Goal: Register for event/course

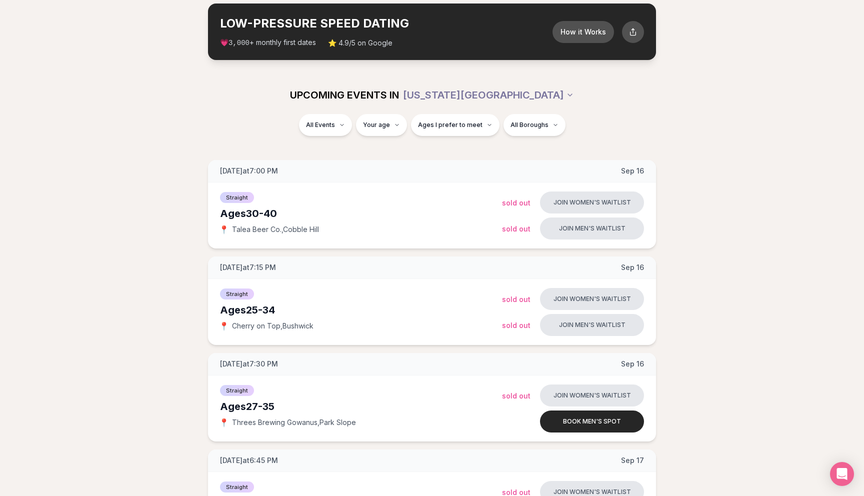
scroll to position [50, 0]
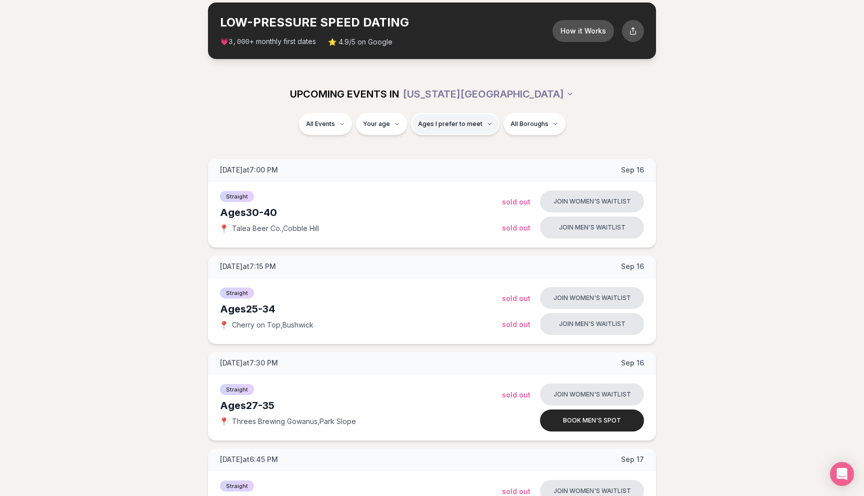
click at [452, 115] on button "Ages I prefer to meet" at bounding box center [455, 124] width 89 height 22
click at [328, 148] on div "Straight ( 52 )" at bounding box center [339, 151] width 95 height 22
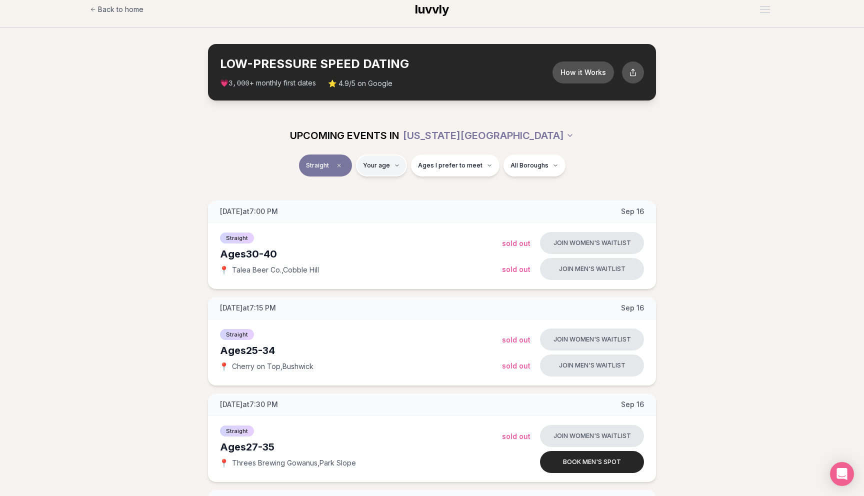
type input "**"
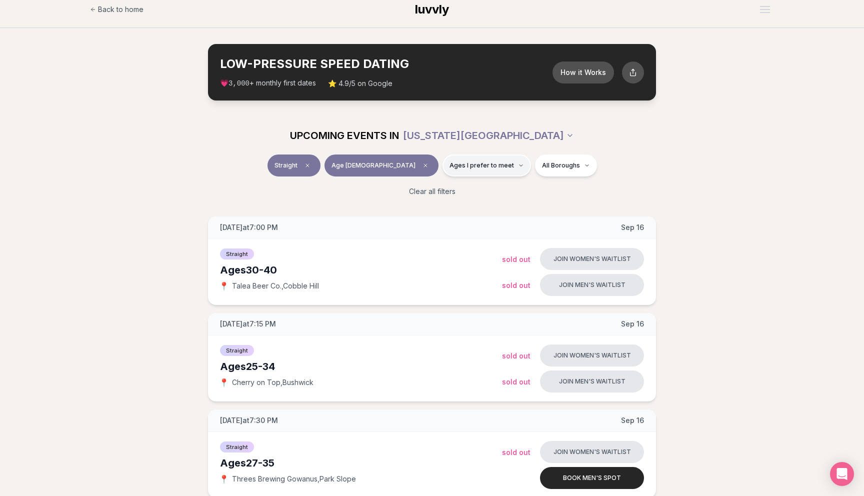
click at [450, 162] on span "Ages I prefer to meet" at bounding box center [482, 166] width 65 height 8
click at [416, 189] on button "Younger than me" at bounding box center [416, 190] width 8 height 8
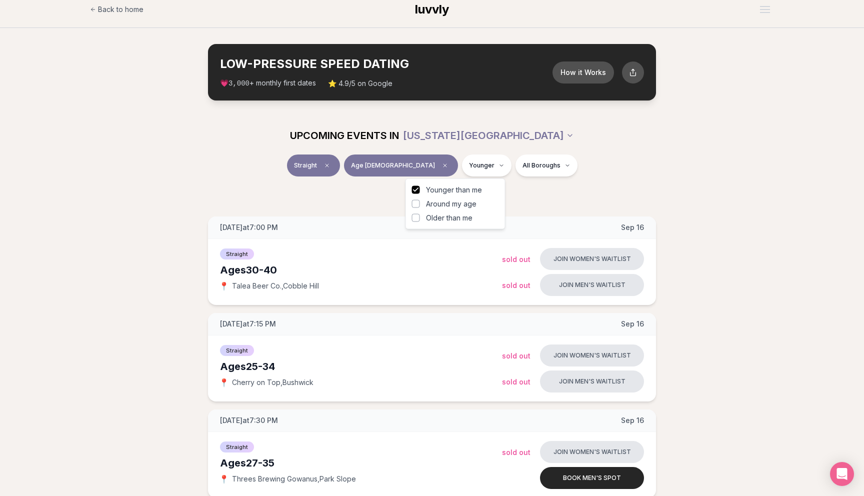
click at [601, 191] on div "Clear all filters" at bounding box center [432, 192] width 560 height 22
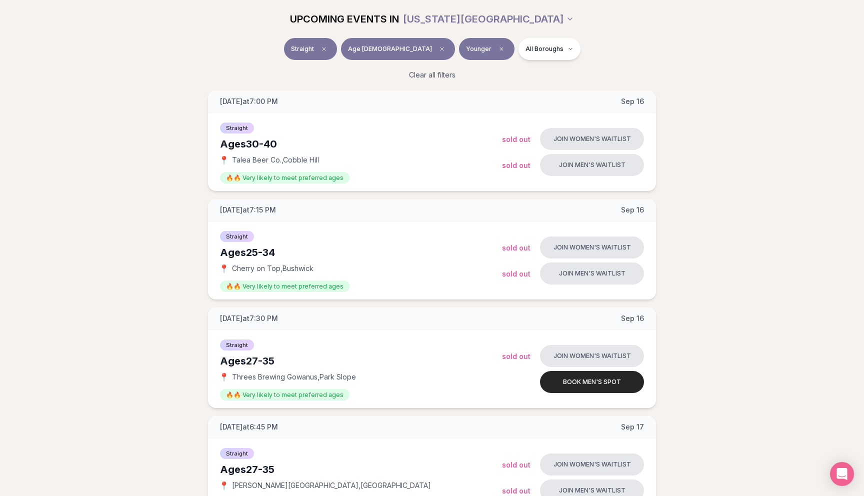
scroll to position [134, 0]
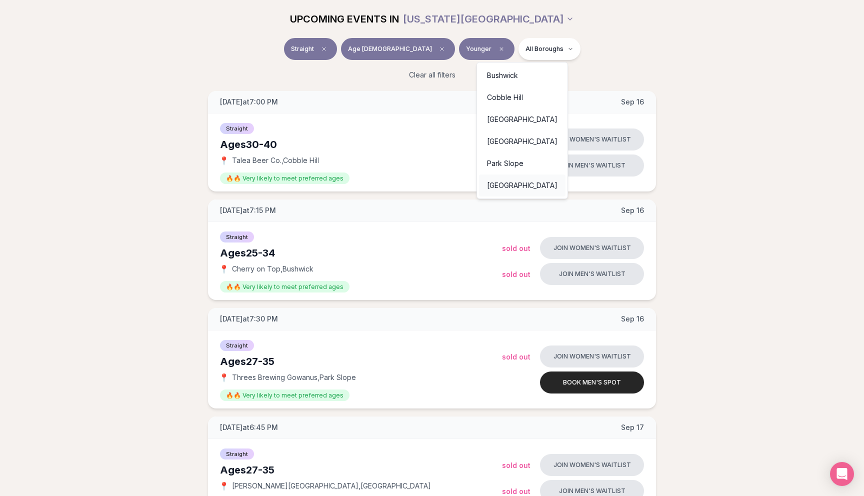
click at [507, 191] on div "Williamsburg" at bounding box center [522, 186] width 87 height 22
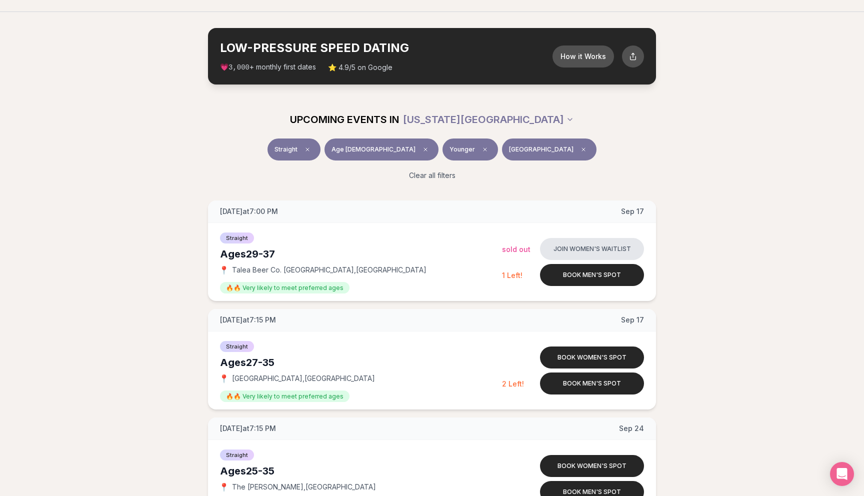
click at [519, 150] on span "Williamsburg" at bounding box center [541, 150] width 65 height 8
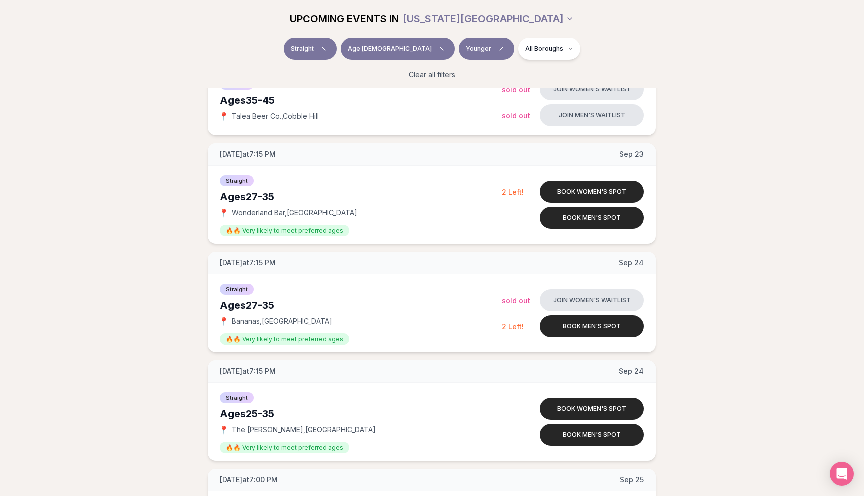
scroll to position [1058, 0]
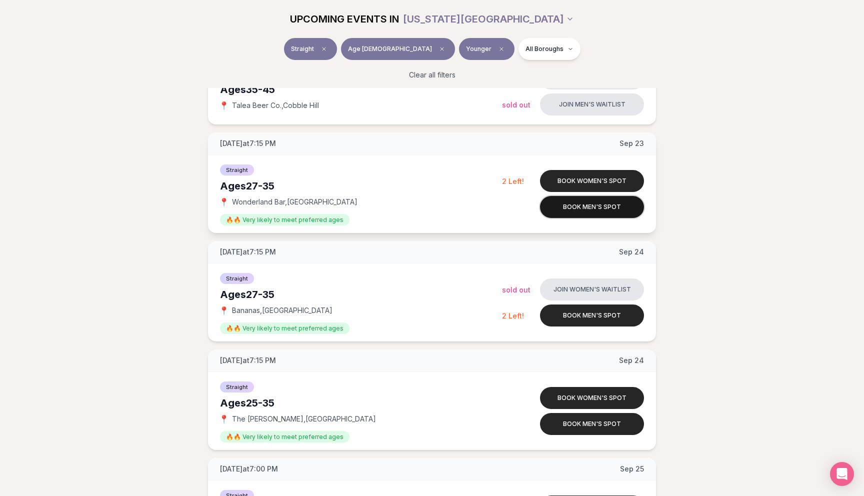
click at [588, 211] on button "Book men's spot" at bounding box center [592, 207] width 104 height 22
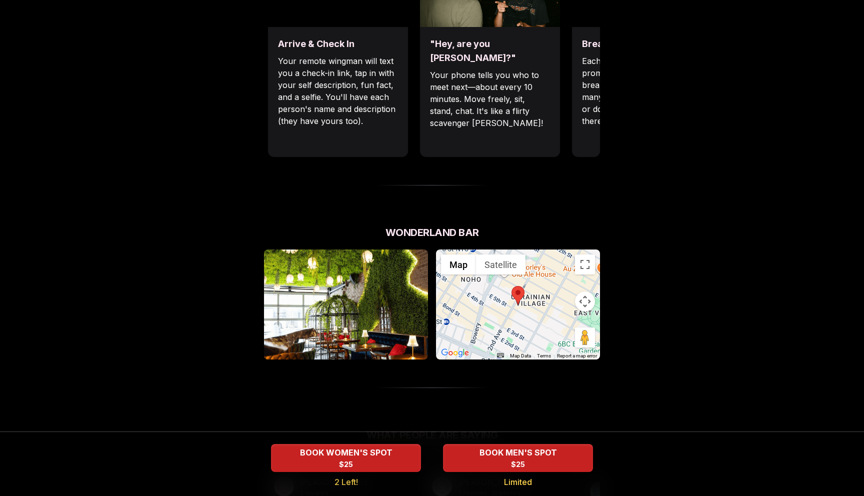
scroll to position [555, 0]
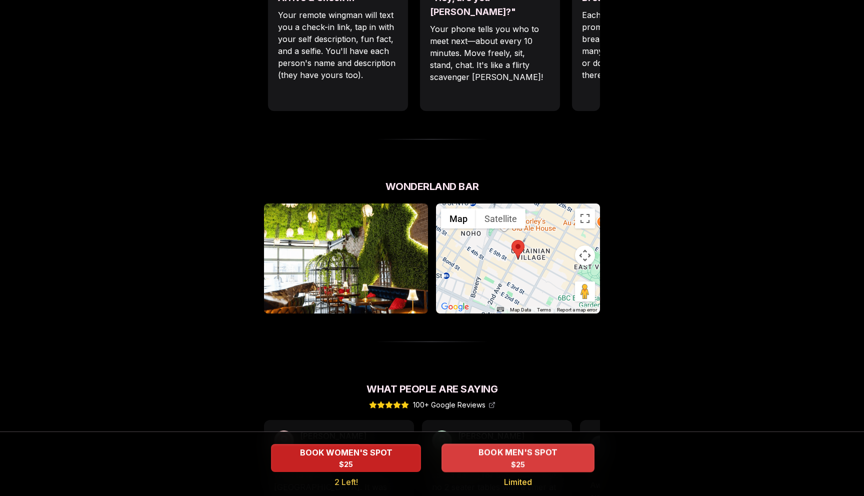
click at [513, 458] on span "BOOK MEN'S SPOT" at bounding box center [518, 453] width 83 height 12
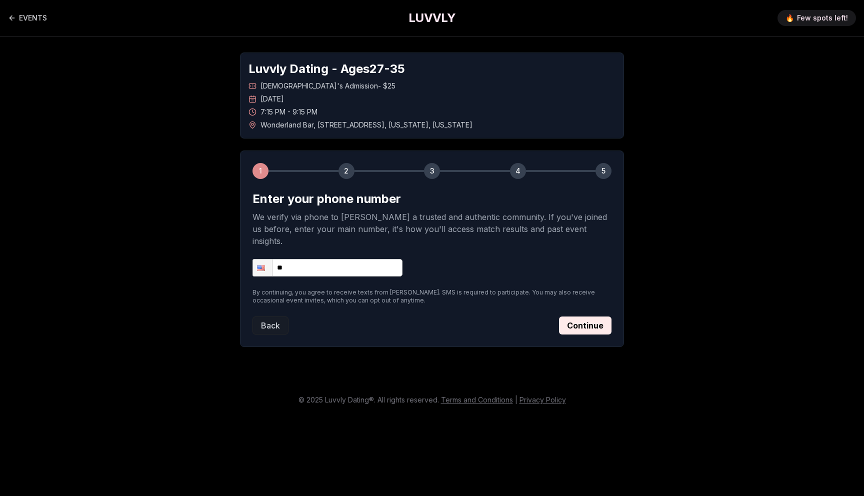
click at [341, 259] on input "**" at bounding box center [328, 268] width 150 height 18
type input "**********"
click at [570, 317] on button "Continue" at bounding box center [585, 326] width 53 height 18
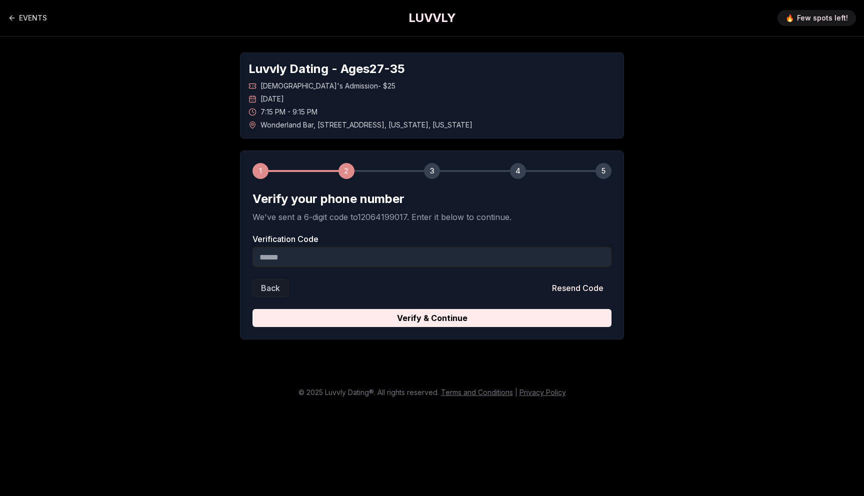
click at [322, 262] on input "Verification Code" at bounding box center [432, 257] width 359 height 20
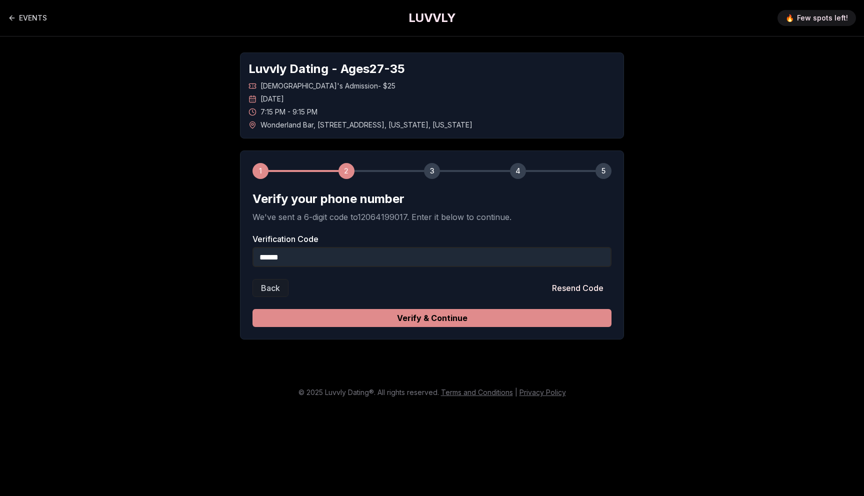
type input "******"
click at [399, 322] on button "Verify & Continue" at bounding box center [432, 318] width 359 height 18
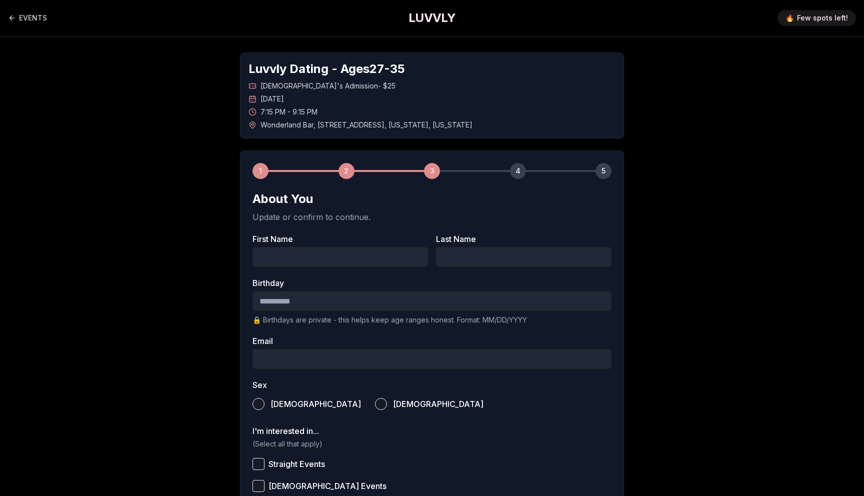
click at [368, 249] on input "First Name" at bounding box center [341, 257] width 176 height 20
type input "*********"
type input "********"
type input "**********"
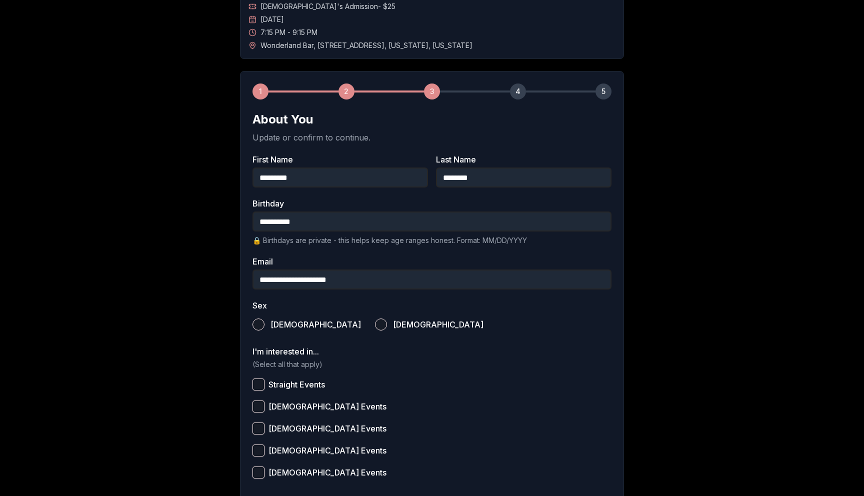
scroll to position [81, 0]
click at [273, 321] on span "Male" at bounding box center [316, 324] width 91 height 8
click at [265, 321] on button "Male" at bounding box center [259, 324] width 12 height 12
click at [258, 383] on button "Straight Events" at bounding box center [259, 384] width 12 height 12
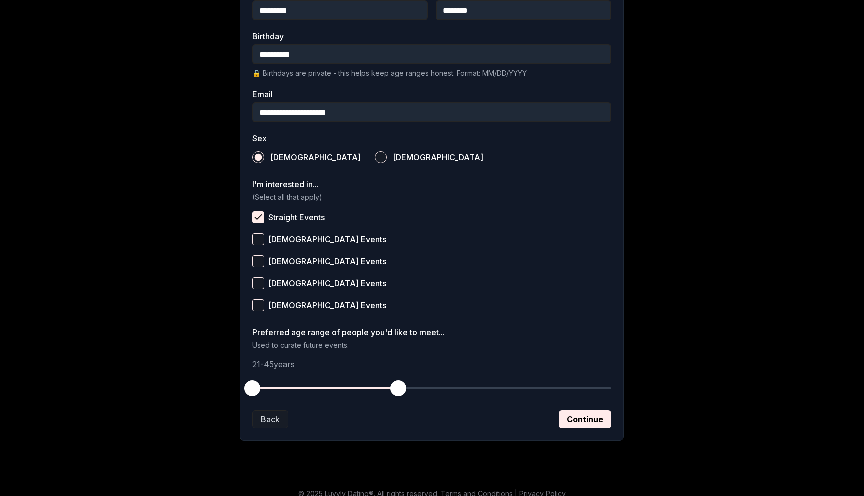
scroll to position [247, 0]
drag, startPoint x: 258, startPoint y: 383, endPoint x: 292, endPoint y: 385, distance: 34.1
click at [292, 385] on span "button" at bounding box center [289, 388] width 16 height 16
drag, startPoint x: 397, startPoint y: 389, endPoint x: 334, endPoint y: 390, distance: 63.0
click at [334, 390] on span "button" at bounding box center [332, 388] width 16 height 16
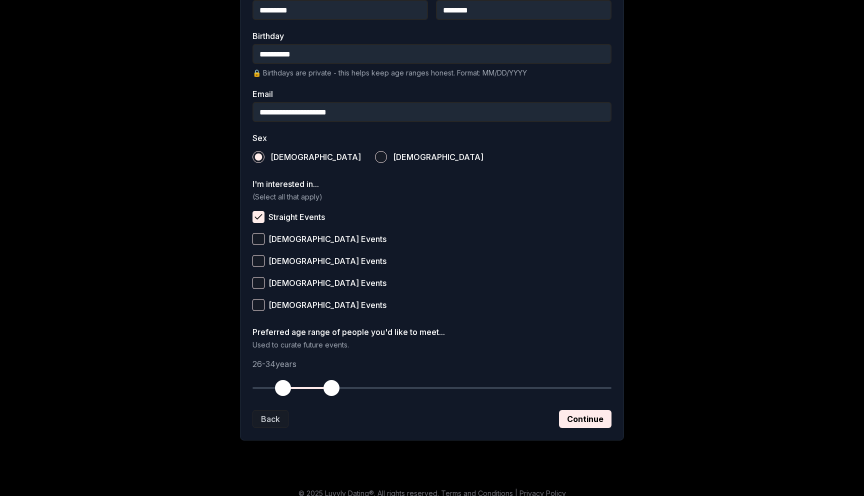
click at [286, 388] on span "button" at bounding box center [283, 388] width 16 height 16
click at [581, 423] on button "Continue" at bounding box center [585, 419] width 53 height 18
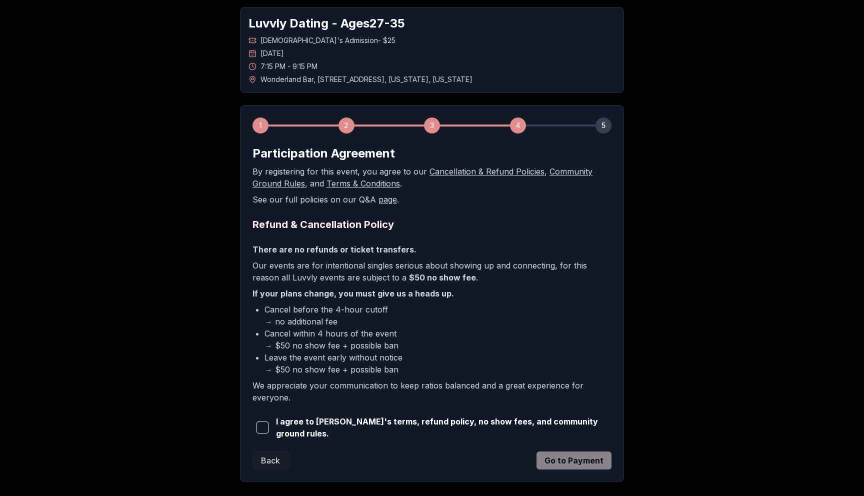
scroll to position [65, 0]
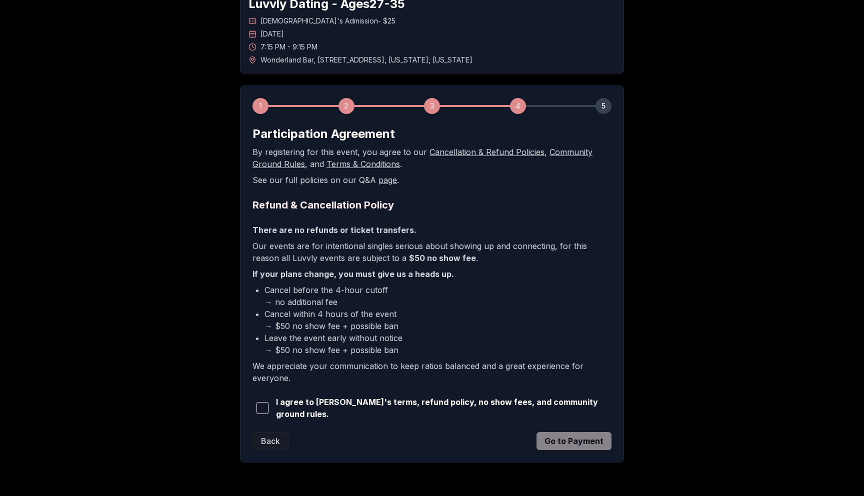
click at [429, 407] on span "I agree to Luvvly's terms, refund policy, no show fees, and community ground ru…" at bounding box center [444, 408] width 336 height 24
click at [436, 407] on span "I agree to Luvvly's terms, refund policy, no show fees, and community ground ru…" at bounding box center [444, 408] width 336 height 24
click at [255, 409] on button "button" at bounding box center [263, 408] width 20 height 22
click at [259, 406] on span "button" at bounding box center [263, 408] width 12 height 12
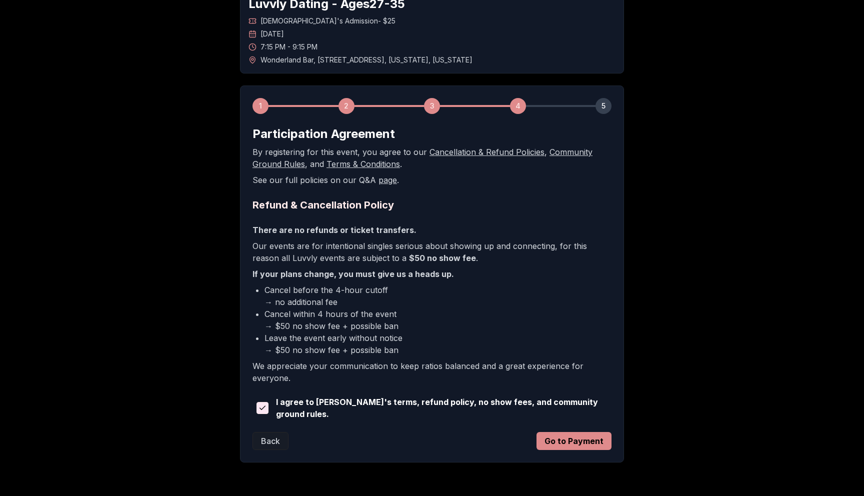
click at [573, 442] on button "Go to Payment" at bounding box center [574, 441] width 75 height 18
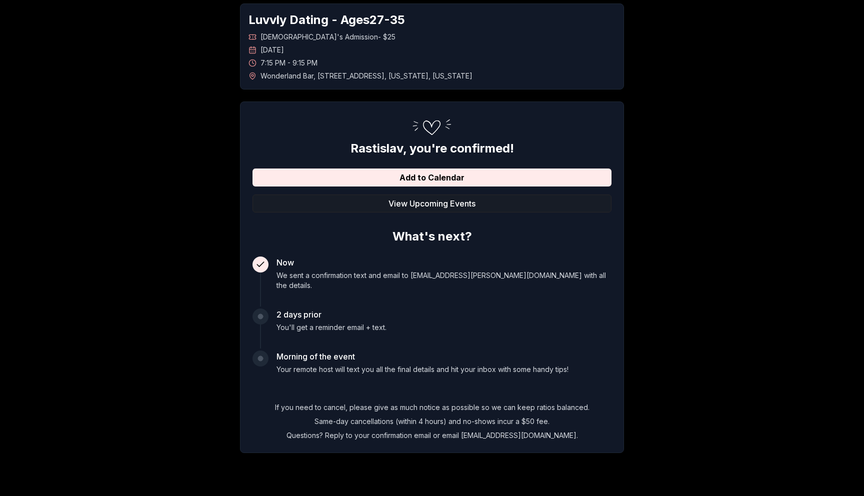
scroll to position [59, 0]
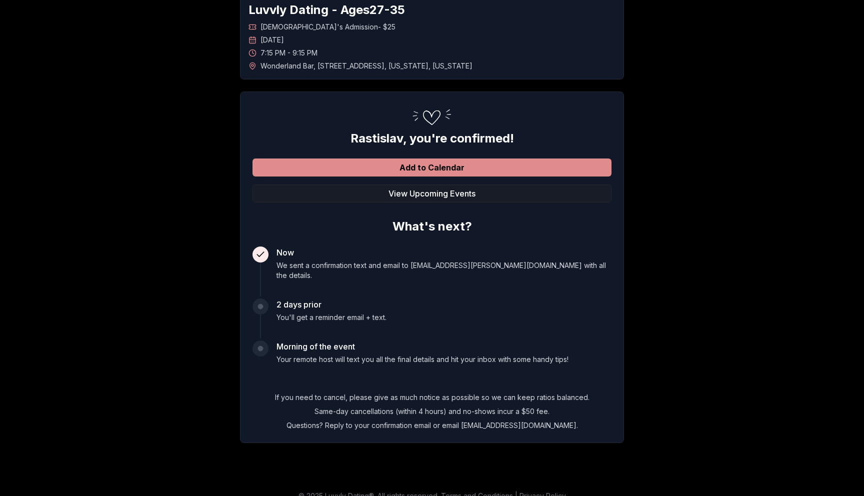
click at [442, 168] on button "Add to Calendar" at bounding box center [432, 168] width 359 height 18
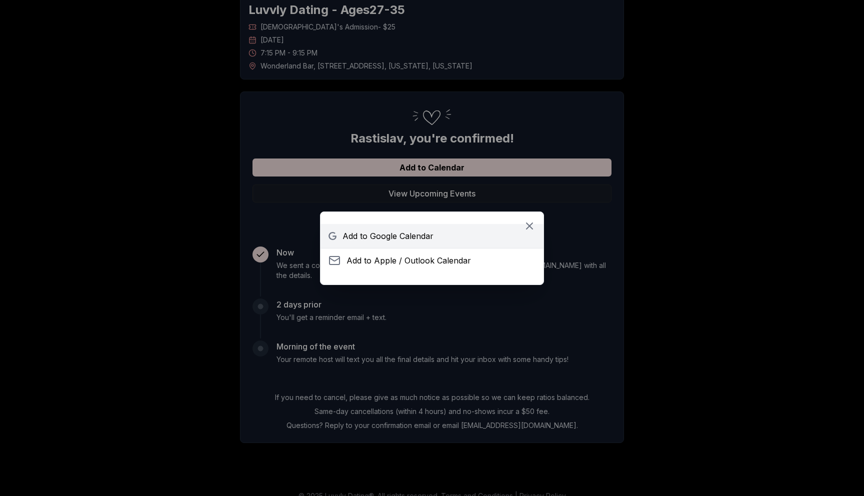
click at [420, 233] on span "Add to Google Calendar" at bounding box center [388, 236] width 91 height 12
